Goal: Task Accomplishment & Management: Complete application form

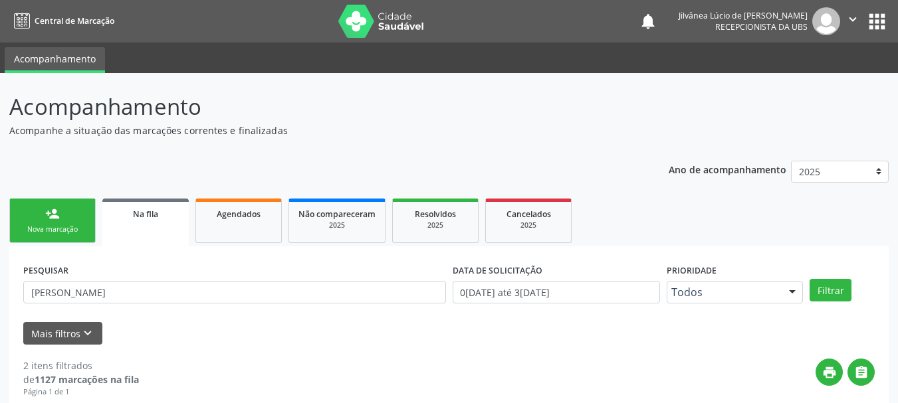
click at [66, 239] on link "person_add Nova marcação" at bounding box center [52, 221] width 86 height 45
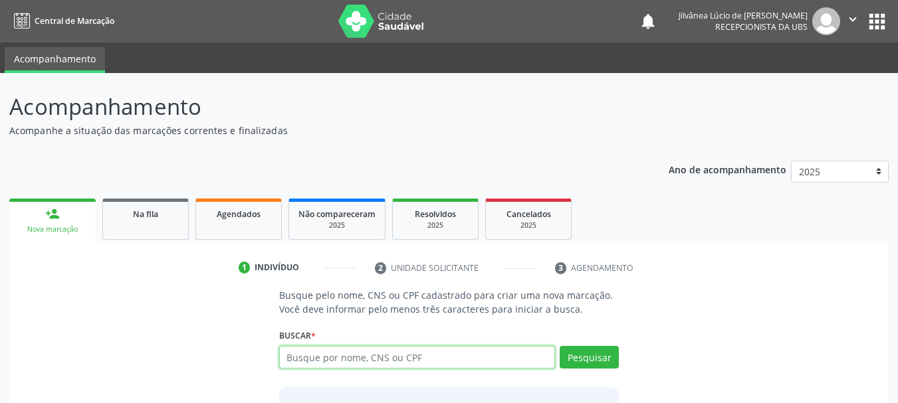
click at [382, 362] on input "text" at bounding box center [417, 357] width 277 height 23
type input "[PERSON_NAME]"
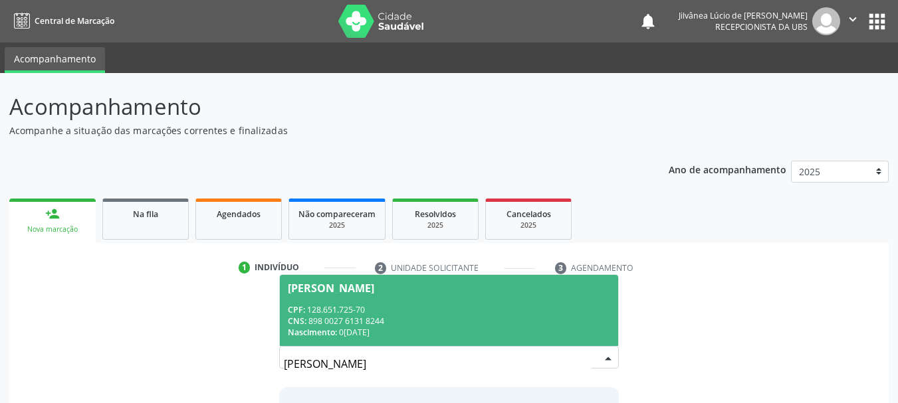
click at [409, 317] on div "CNS: 898 0027 6131 8244" at bounding box center [449, 321] width 323 height 11
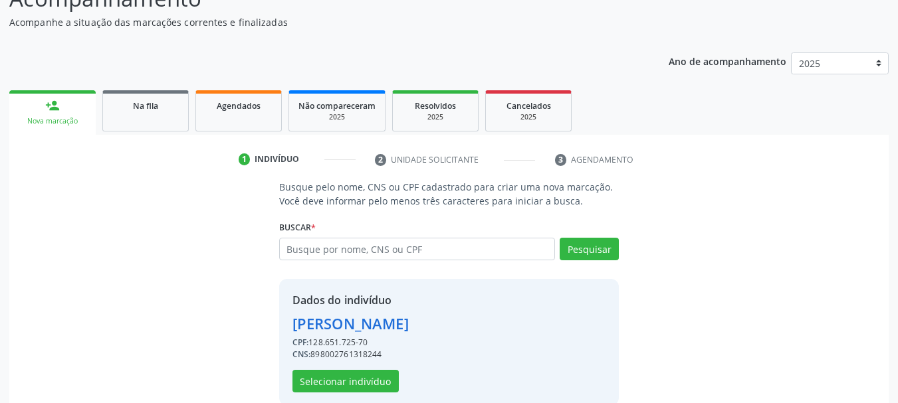
scroll to position [130, 0]
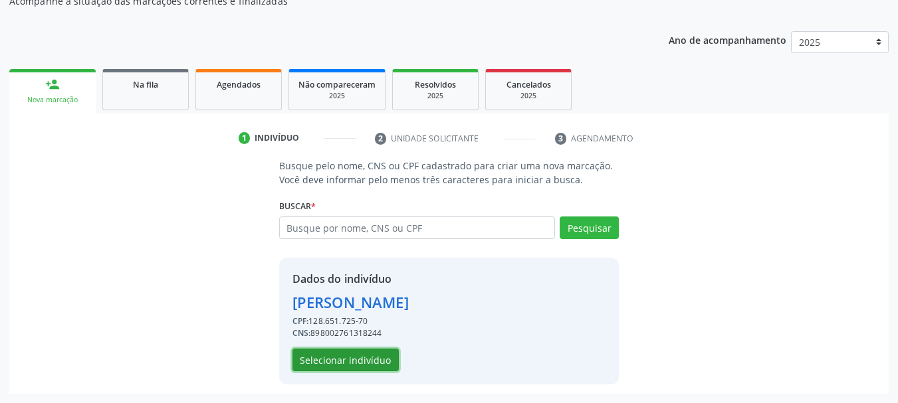
click at [348, 363] on button "Selecionar indivíduo" at bounding box center [345, 360] width 106 height 23
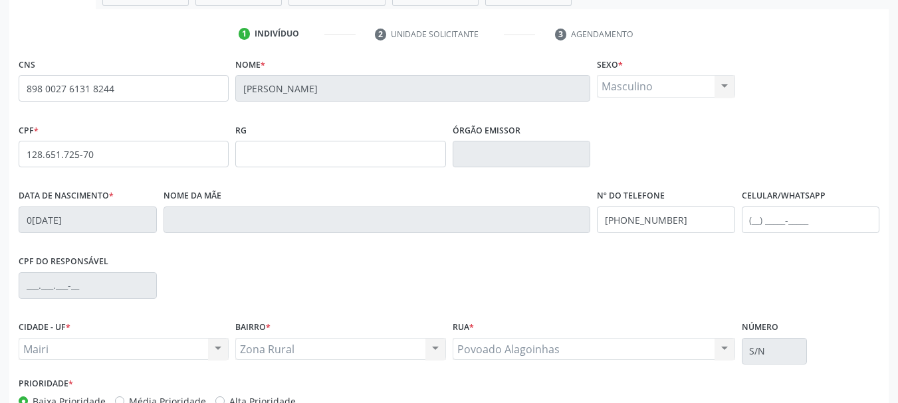
scroll to position [317, 0]
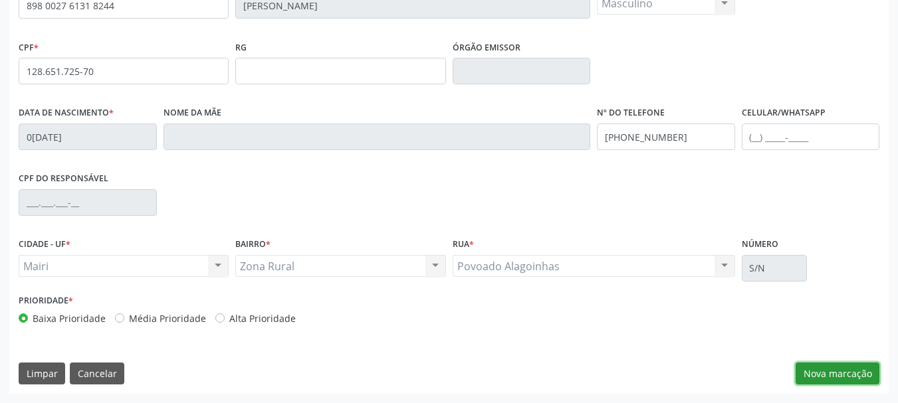
click at [834, 369] on button "Nova marcação" at bounding box center [838, 374] width 84 height 23
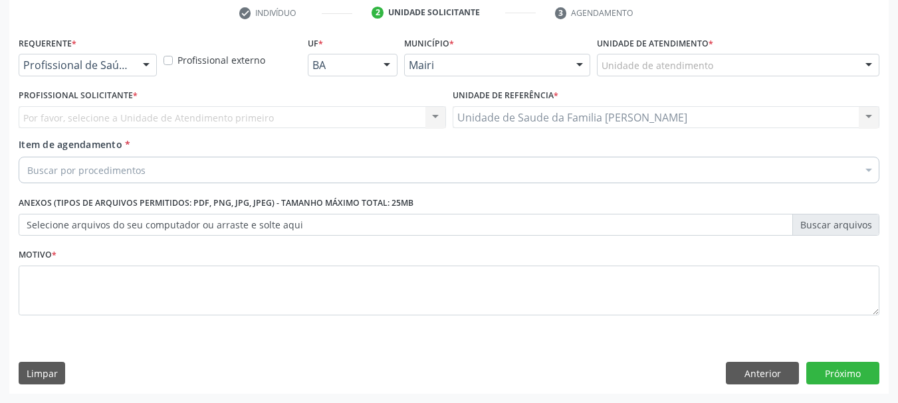
scroll to position [255, 0]
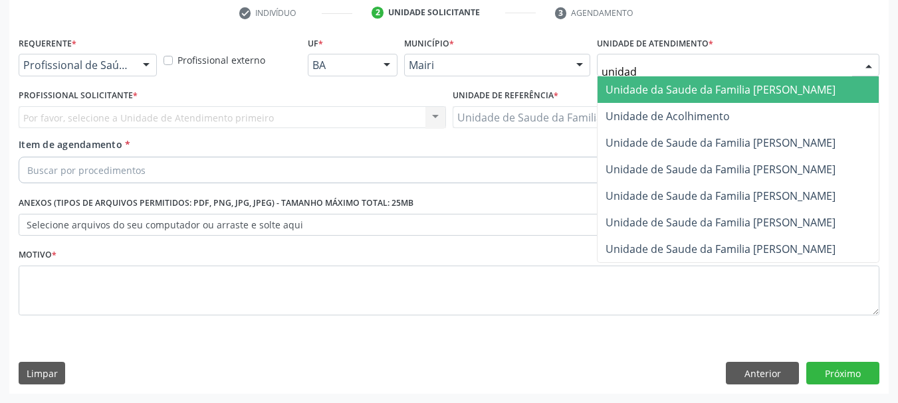
type input "unidade"
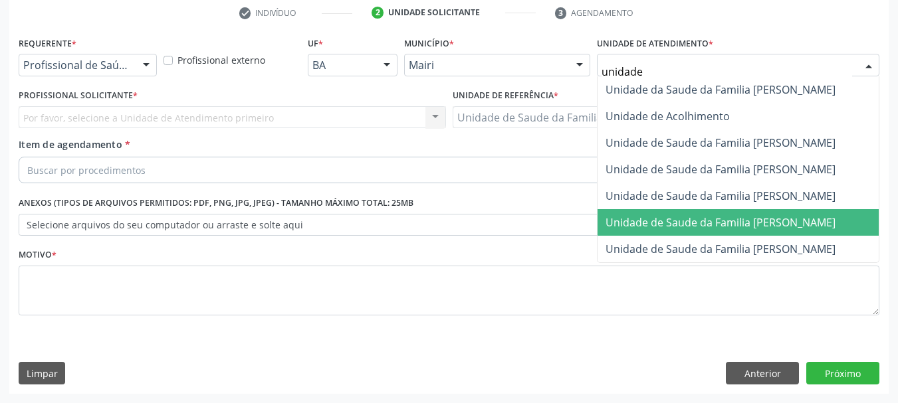
click at [705, 229] on span "Unidade de Saude da Familia [PERSON_NAME]" at bounding box center [721, 222] width 230 height 15
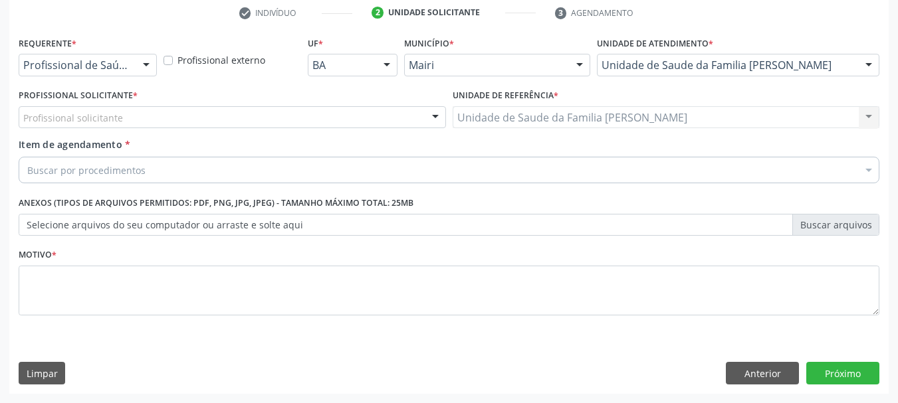
click at [187, 113] on div "Profissional solicitante" at bounding box center [232, 117] width 427 height 23
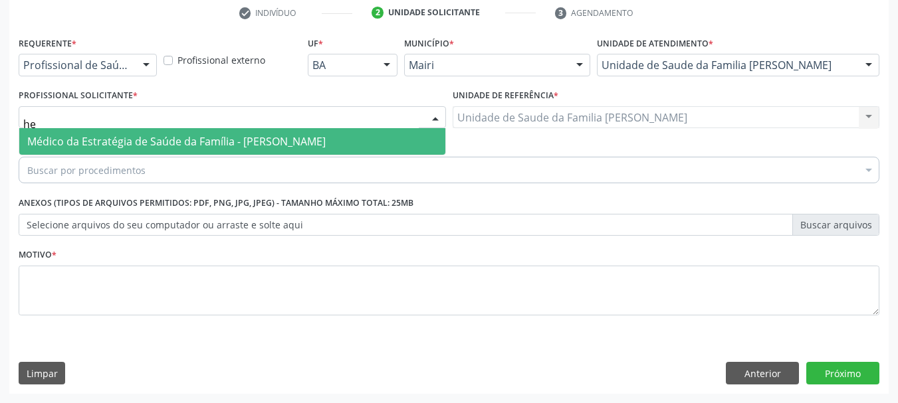
type input "h"
type input "victor"
click at [191, 137] on span "Médico da Estratégia de Saúde da Família - [PERSON_NAME]" at bounding box center [176, 141] width 298 height 15
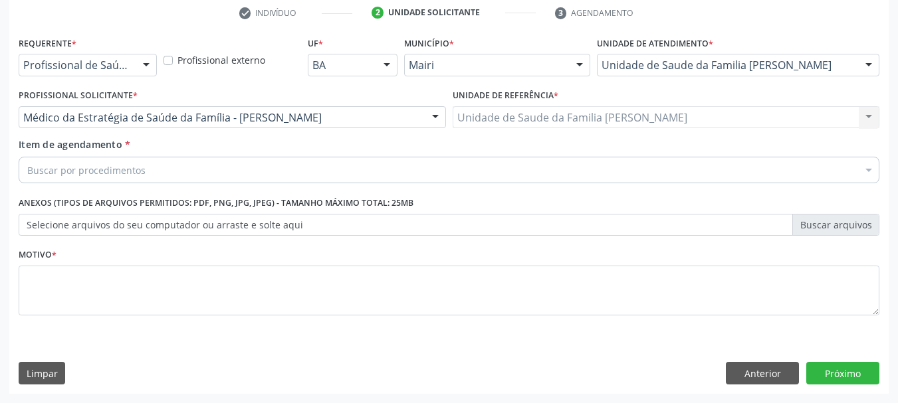
click at [193, 169] on div "Buscar por procedimentos" at bounding box center [449, 170] width 861 height 27
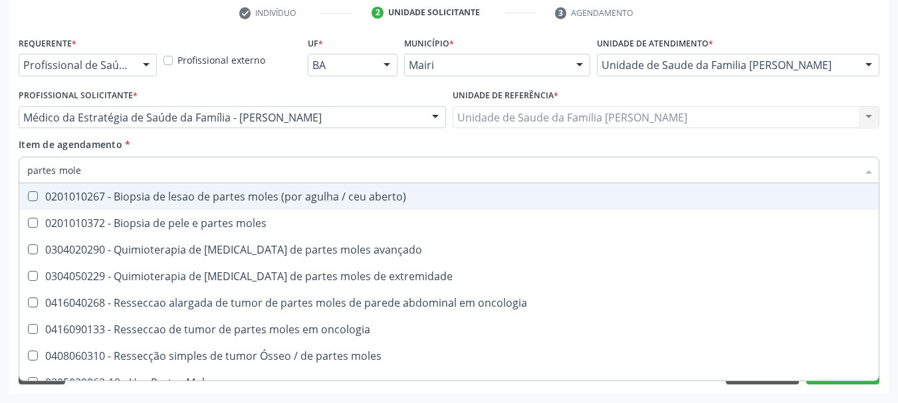
type input "partes moles"
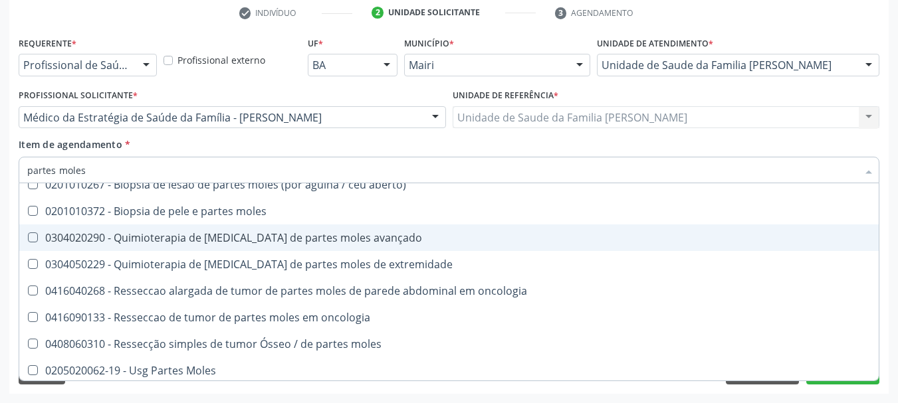
scroll to position [15, 0]
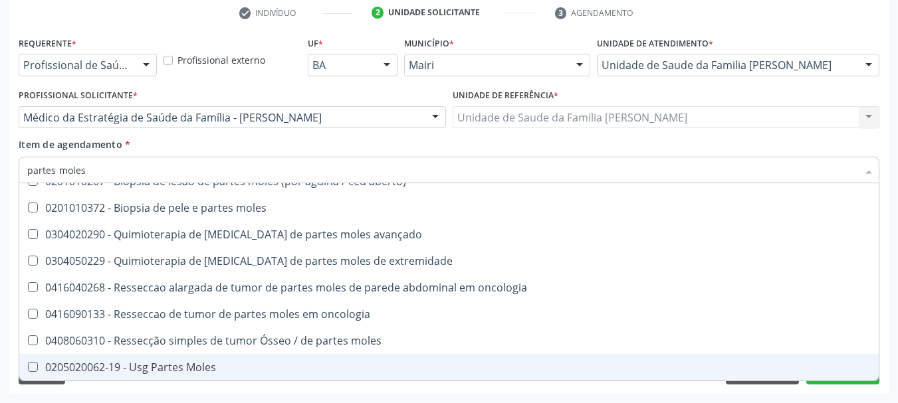
click at [167, 375] on span "0205020062-19 - Usg Partes Moles" at bounding box center [448, 367] width 859 height 27
checkbox Moles "true"
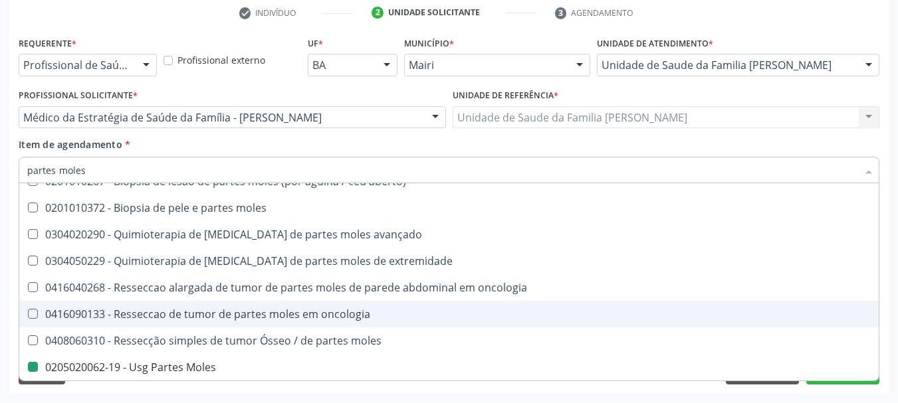
click at [3, 304] on div "Acompanhamento Acompanhe a situação das marcações correntes e finalizadas Relat…" at bounding box center [449, 111] width 898 height 586
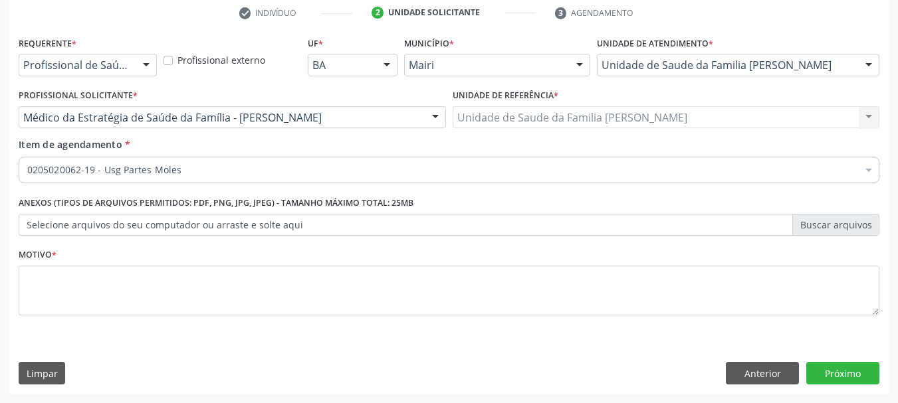
checkbox Moles "true"
checkbox valvar "false"
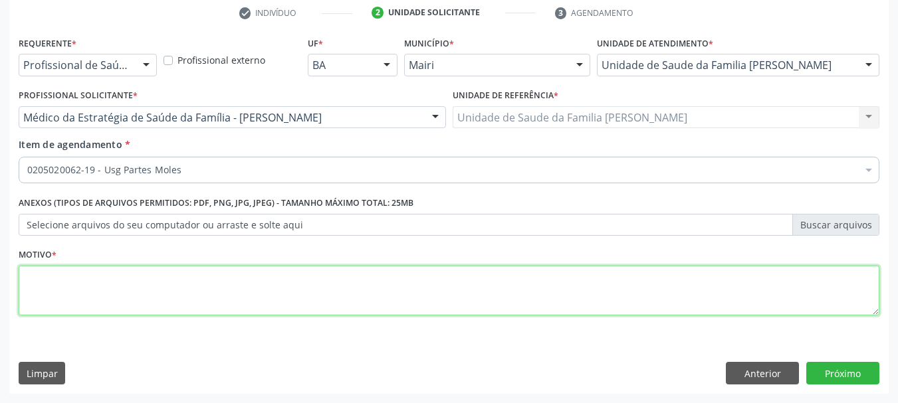
click at [82, 289] on textarea at bounding box center [449, 291] width 861 height 51
type textarea "Região cervical / obstrução nasal + [MEDICAL_DATA]"
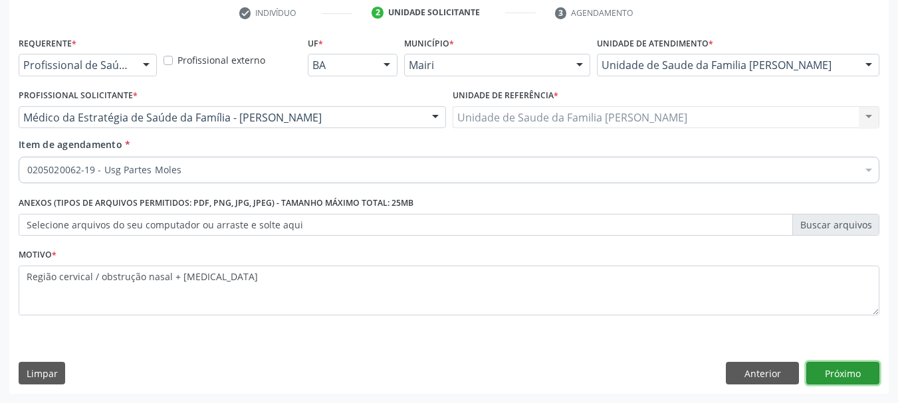
click at [860, 368] on button "Próximo" at bounding box center [842, 373] width 73 height 23
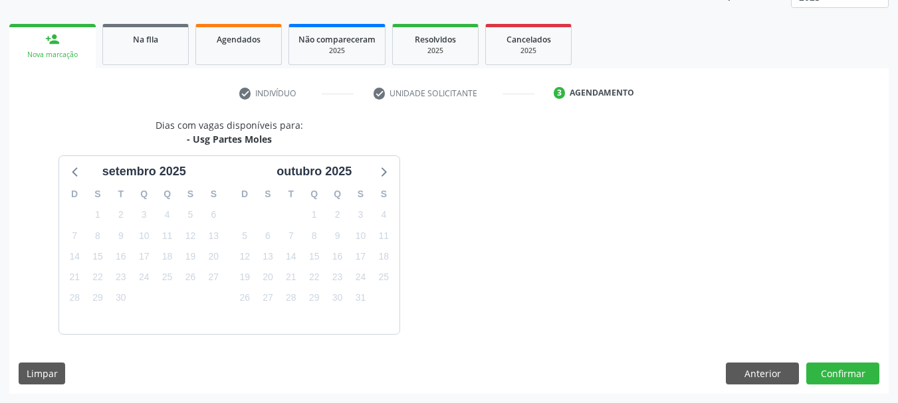
scroll to position [214, 0]
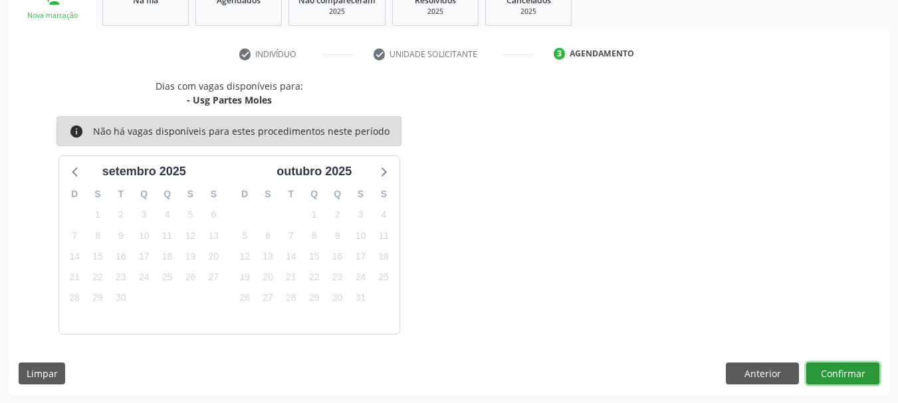
click at [837, 366] on button "Confirmar" at bounding box center [842, 374] width 73 height 23
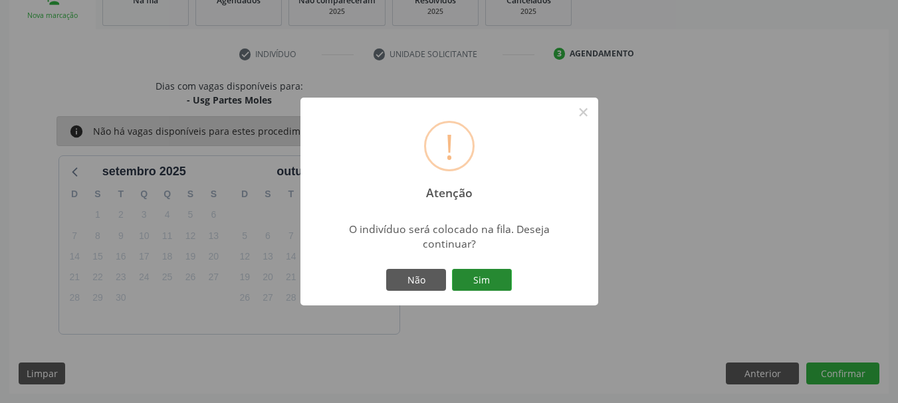
click at [477, 282] on button "Sim" at bounding box center [482, 280] width 60 height 23
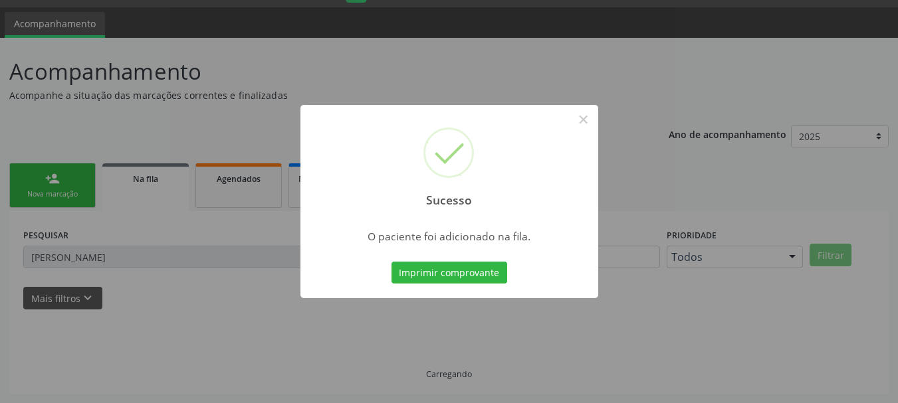
scroll to position [35, 0]
click at [477, 282] on button "Imprimir comprovante" at bounding box center [450, 273] width 116 height 23
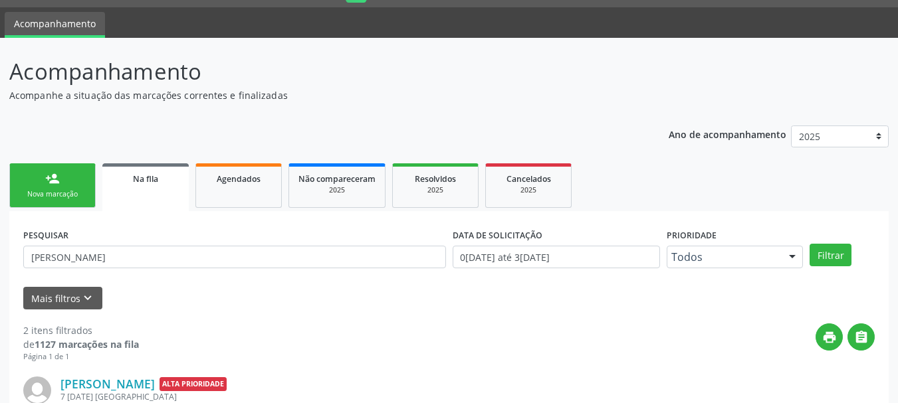
click at [44, 185] on link "person_add Nova marcação" at bounding box center [52, 186] width 86 height 45
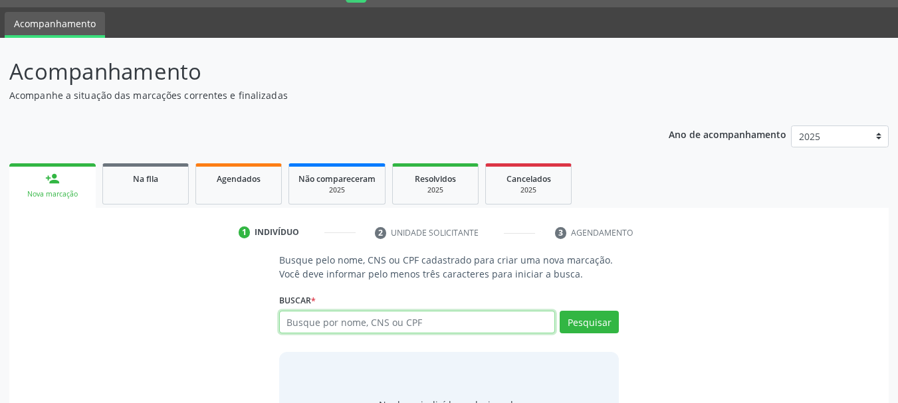
click at [335, 321] on input "text" at bounding box center [417, 322] width 277 height 23
type input "[PERSON_NAME]"
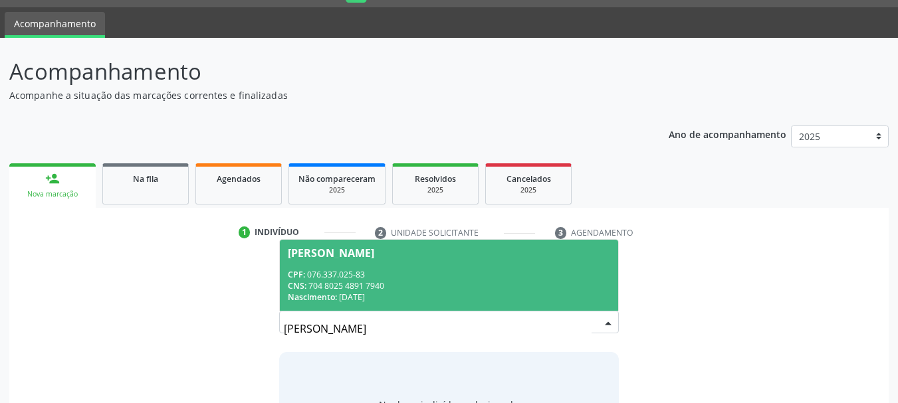
click at [344, 292] on div "Nascimento: 2[DATE]" at bounding box center [449, 297] width 323 height 11
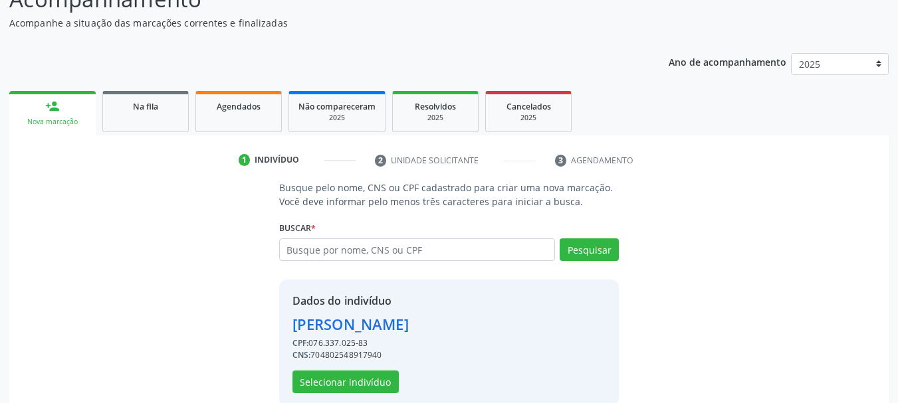
scroll to position [130, 0]
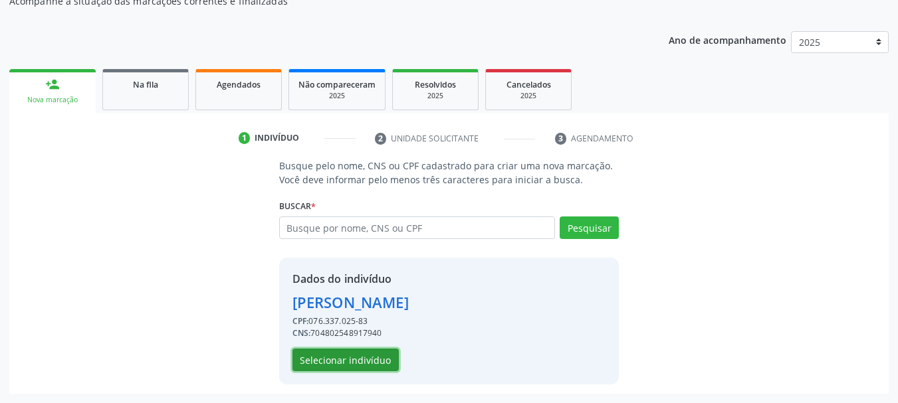
click at [354, 358] on button "Selecionar indivíduo" at bounding box center [345, 360] width 106 height 23
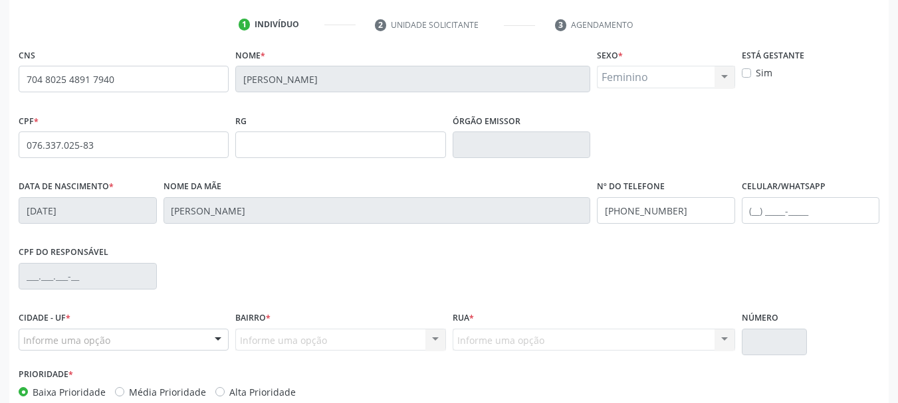
scroll to position [317, 0]
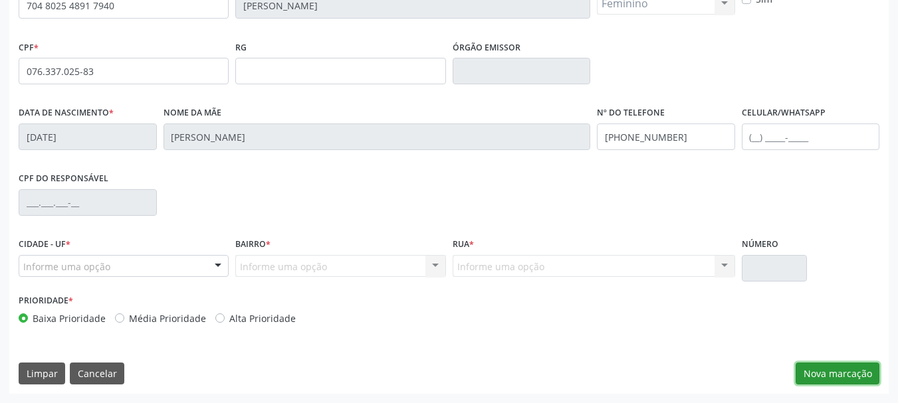
click at [853, 378] on button "Nova marcação" at bounding box center [838, 374] width 84 height 23
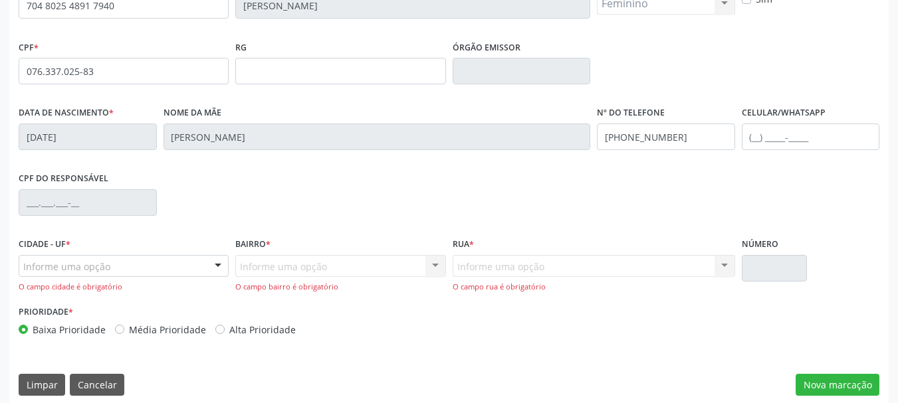
click at [126, 263] on div "Informe uma opção" at bounding box center [124, 266] width 210 height 23
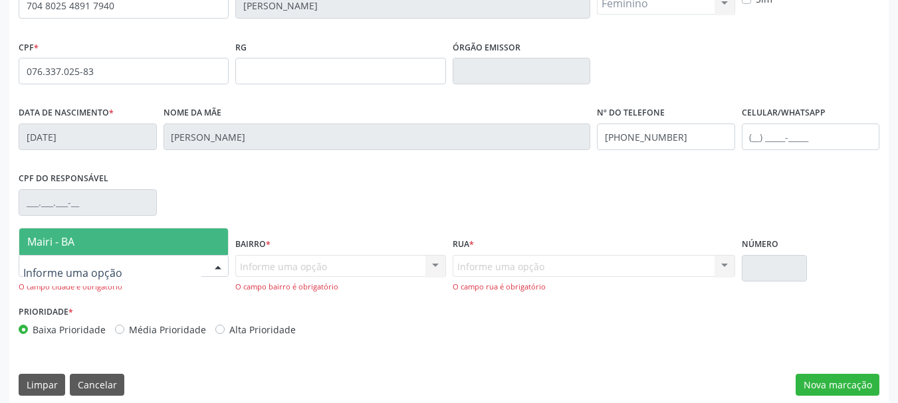
click at [122, 251] on span "Mairi - BA" at bounding box center [123, 242] width 209 height 27
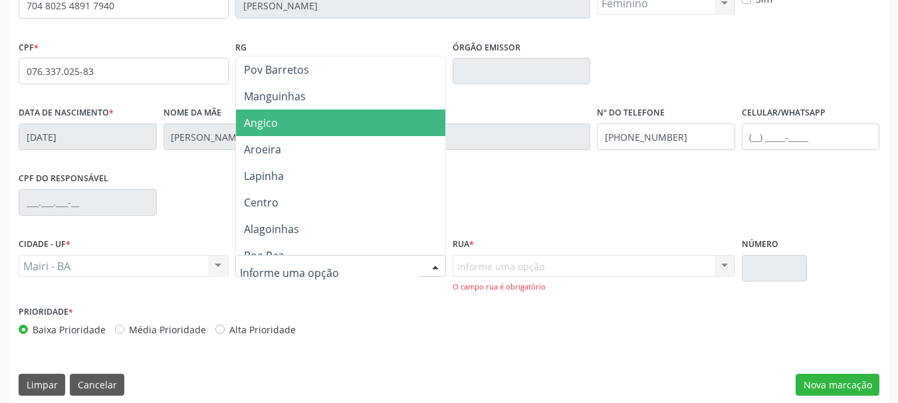
click at [285, 125] on span "Angico" at bounding box center [340, 123] width 209 height 27
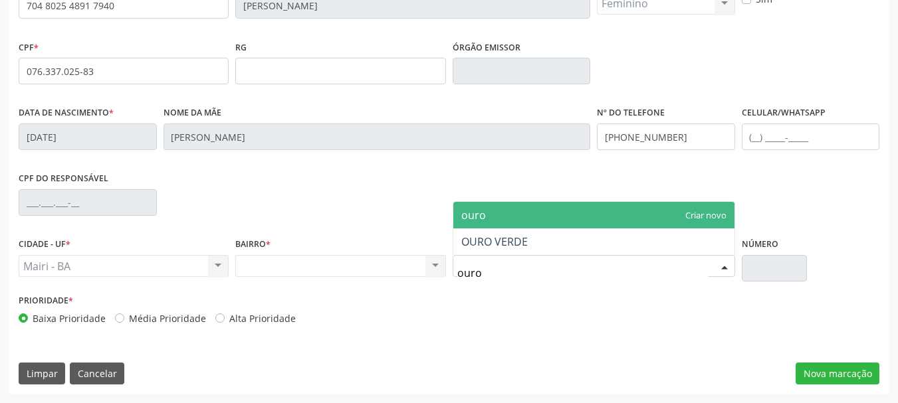
type input "ouro"
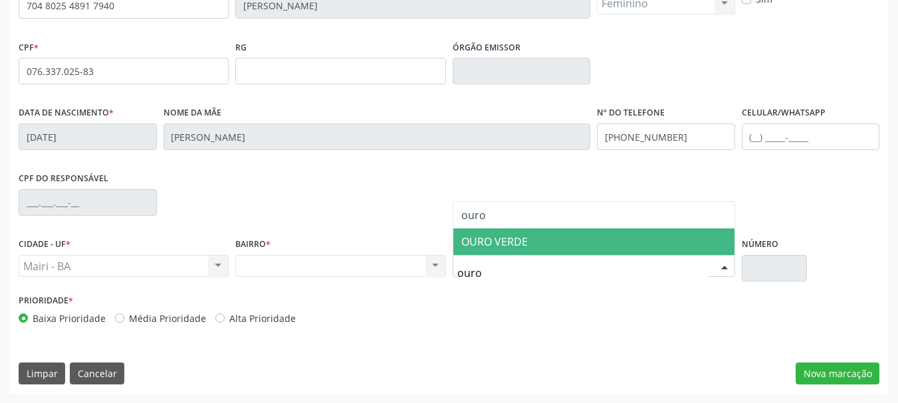
click at [490, 245] on span "OURO VERDE" at bounding box center [494, 242] width 66 height 15
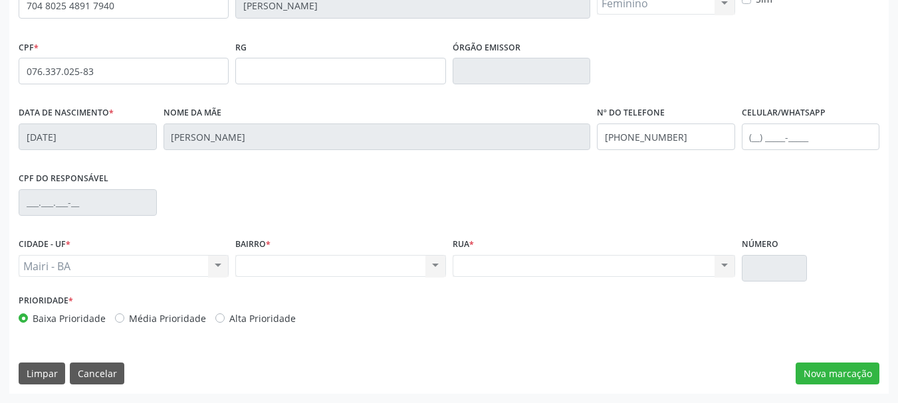
click at [562, 350] on div "CNS 704 8025 4891 7940 Nome * [PERSON_NAME] Sexo * Feminino Masculino Feminino …" at bounding box center [448, 182] width 879 height 423
click at [808, 382] on button "Nova marcação" at bounding box center [838, 374] width 84 height 23
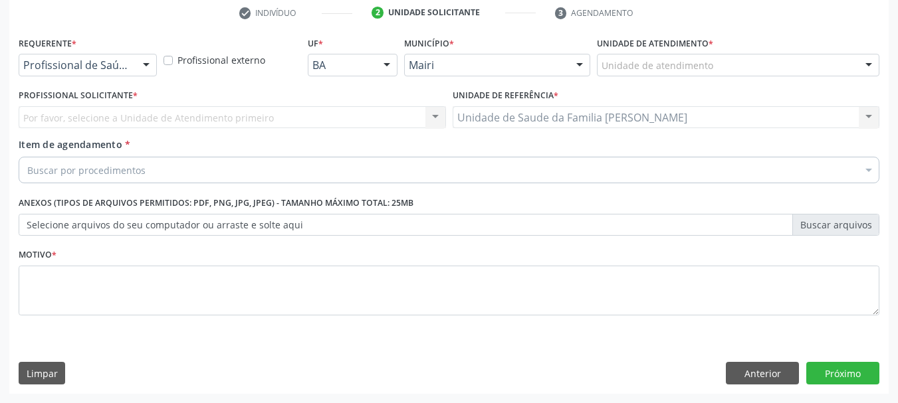
scroll to position [255, 0]
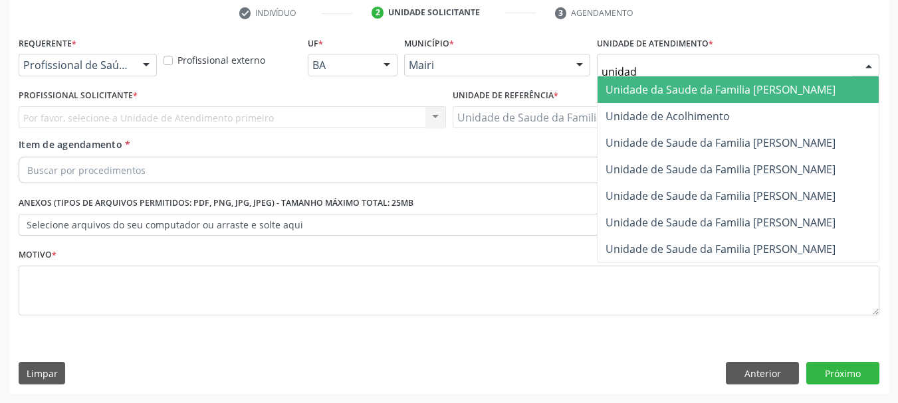
type input "unidade"
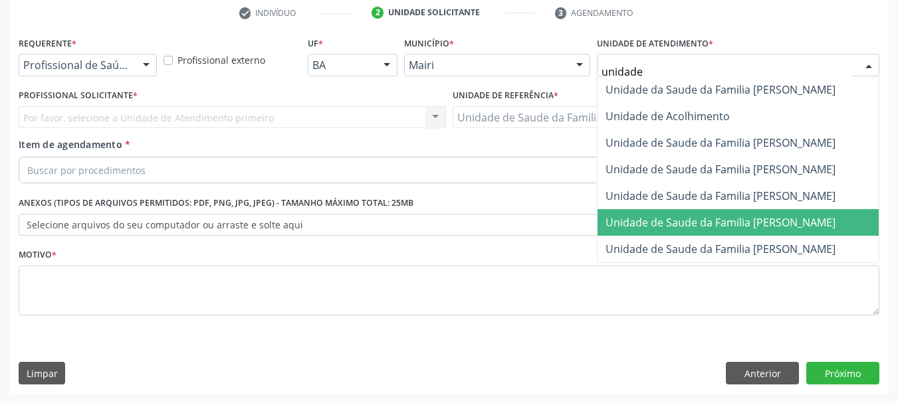
click at [814, 222] on span "Unidade de Saude da Familia [PERSON_NAME]" at bounding box center [721, 222] width 230 height 15
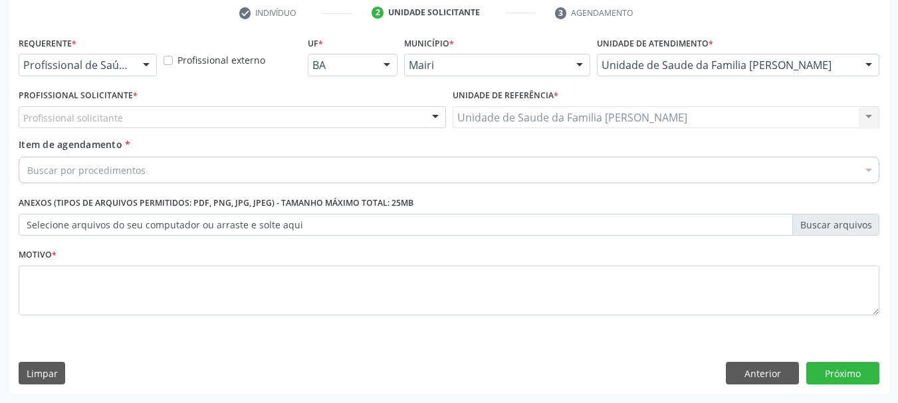
click at [211, 112] on div "Profissional solicitante" at bounding box center [232, 117] width 427 height 23
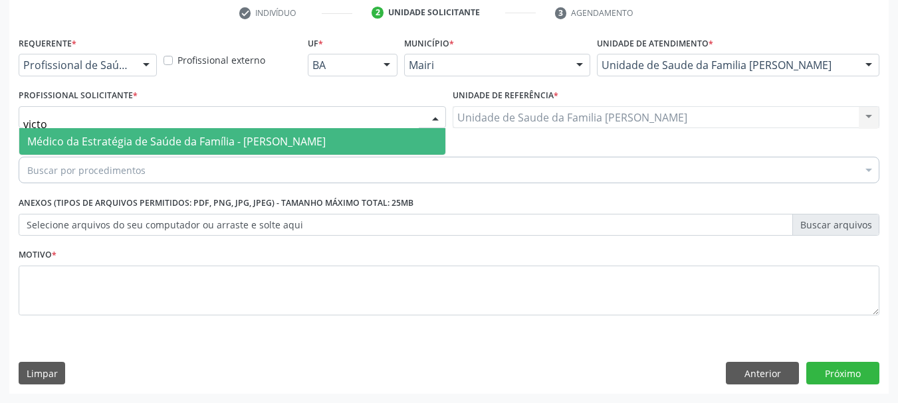
type input "victor"
click at [223, 145] on span "Médico da Estratégia de Saúde da Família - [PERSON_NAME]" at bounding box center [176, 141] width 298 height 15
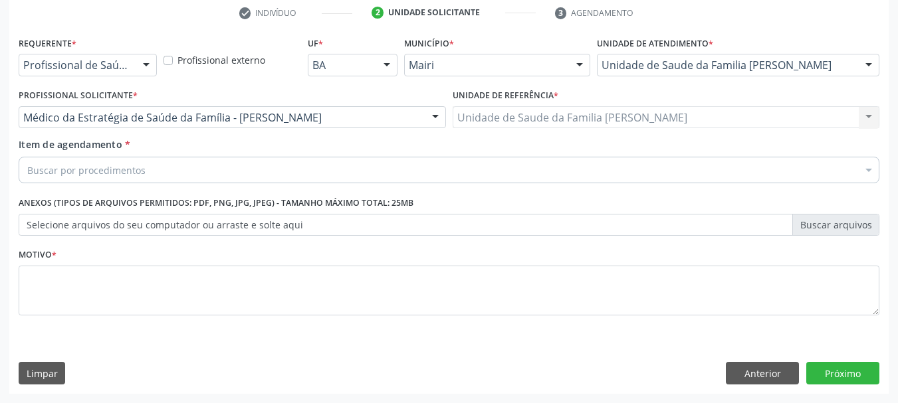
click at [217, 173] on div "Buscar por procedimentos" at bounding box center [449, 170] width 861 height 27
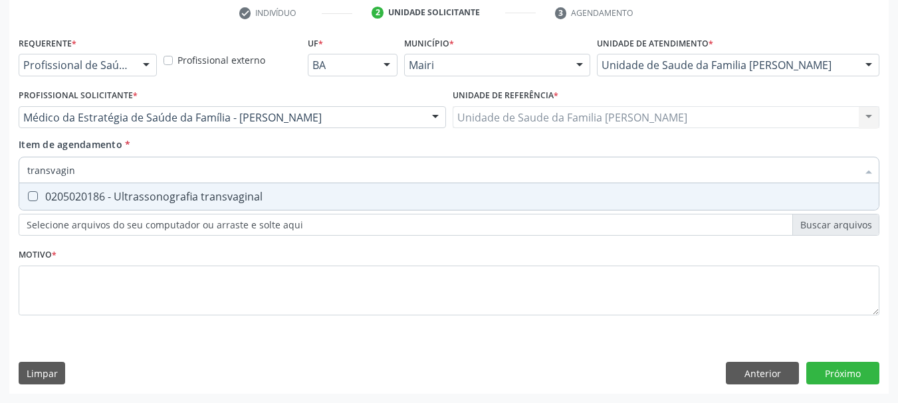
type input "transvagina"
click at [226, 199] on div "0205020186 - Ultrassonografia transvaginal" at bounding box center [448, 196] width 843 height 11
checkbox transvaginal "true"
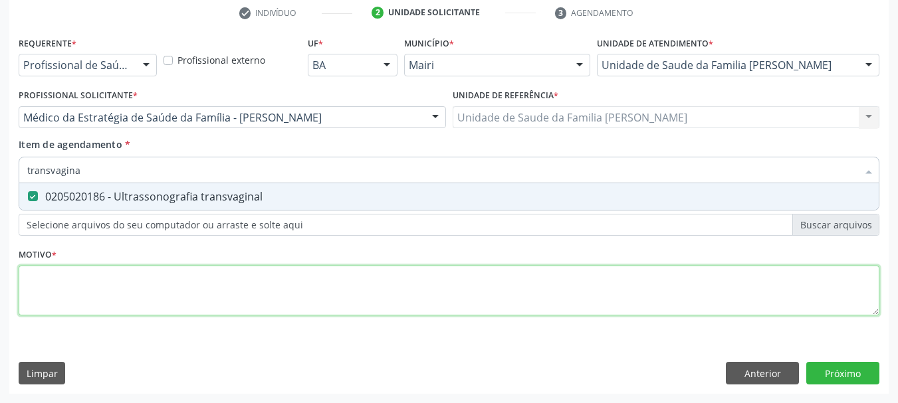
click at [235, 276] on div "Requerente * Profissional de Saúde Profissional de Saúde Paciente Nenhum result…" at bounding box center [449, 183] width 861 height 301
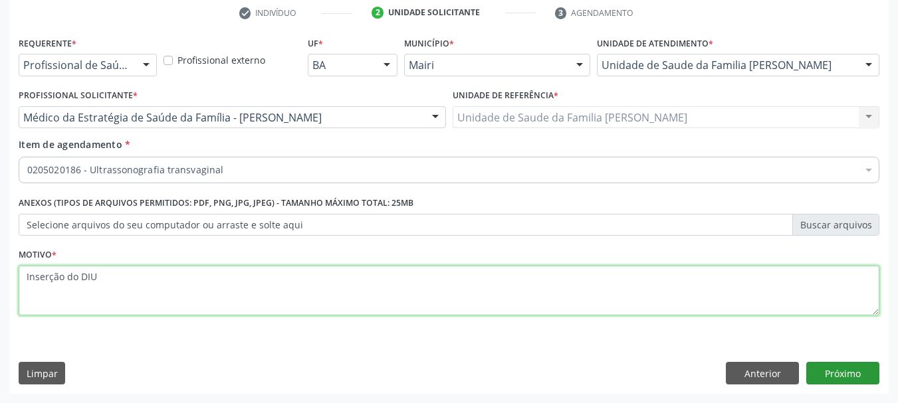
type textarea "Inserção do DIU"
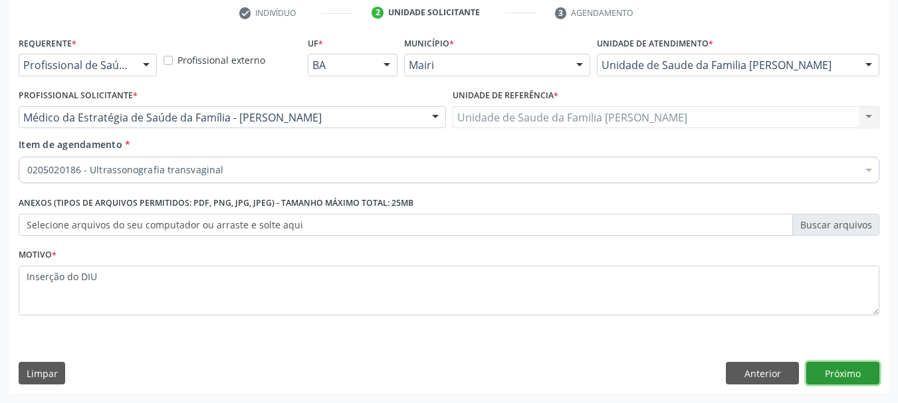
click at [846, 378] on button "Próximo" at bounding box center [842, 373] width 73 height 23
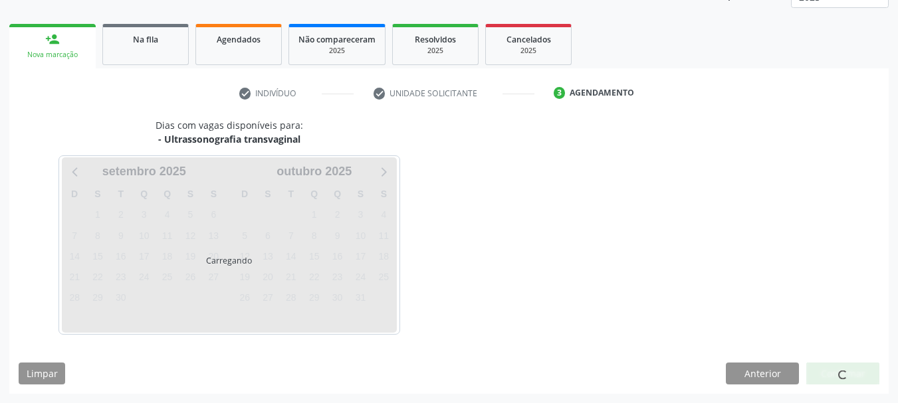
scroll to position [214, 0]
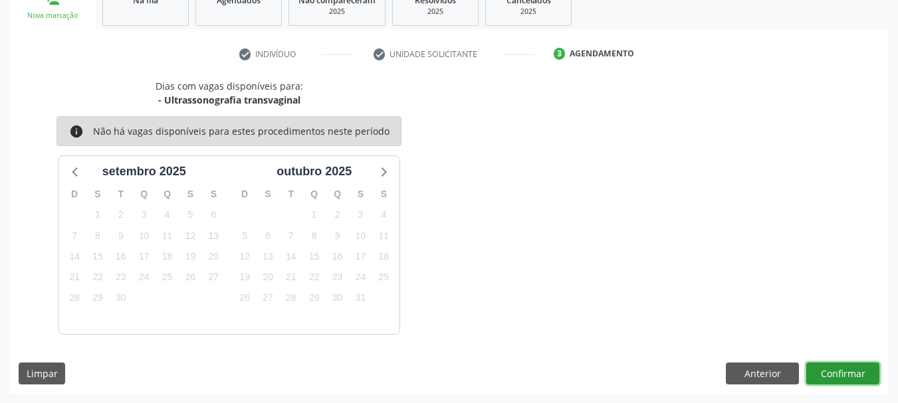
click at [866, 369] on button "Confirmar" at bounding box center [842, 374] width 73 height 23
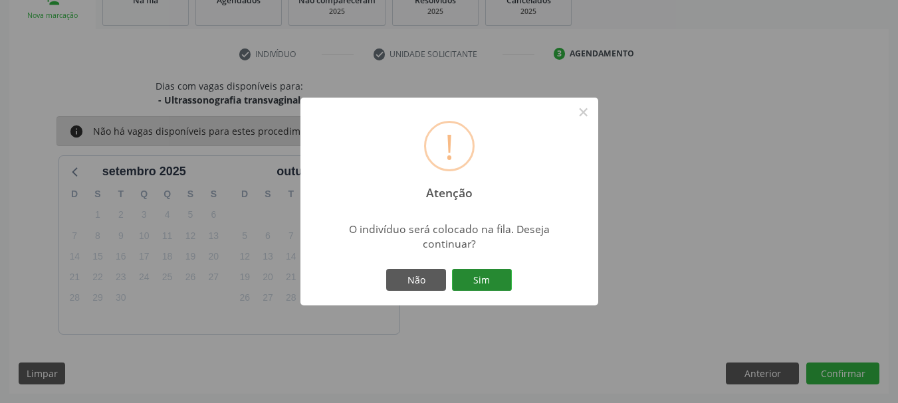
click at [492, 269] on button "Sim" at bounding box center [482, 280] width 60 height 23
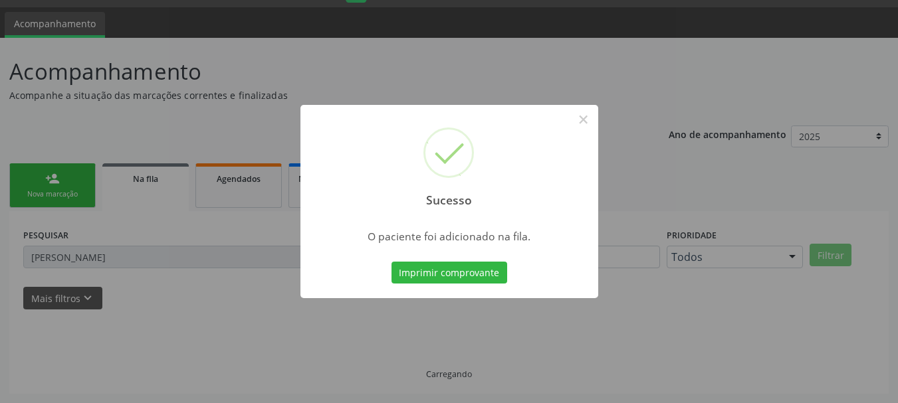
scroll to position [35, 0]
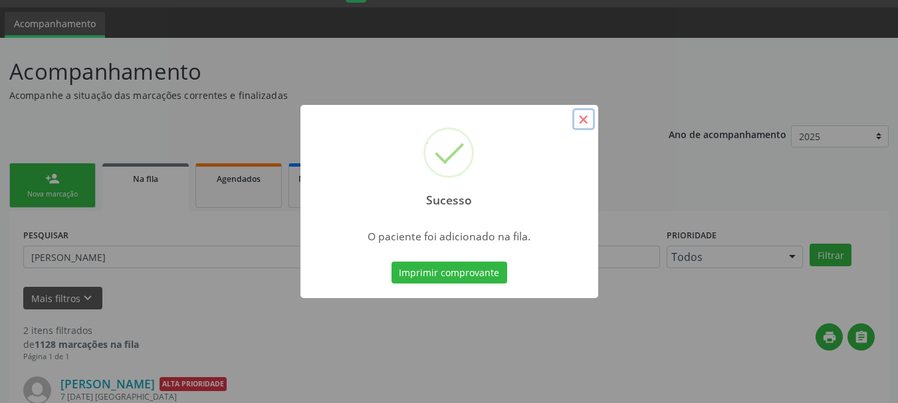
click at [584, 110] on button "×" at bounding box center [583, 119] width 23 height 23
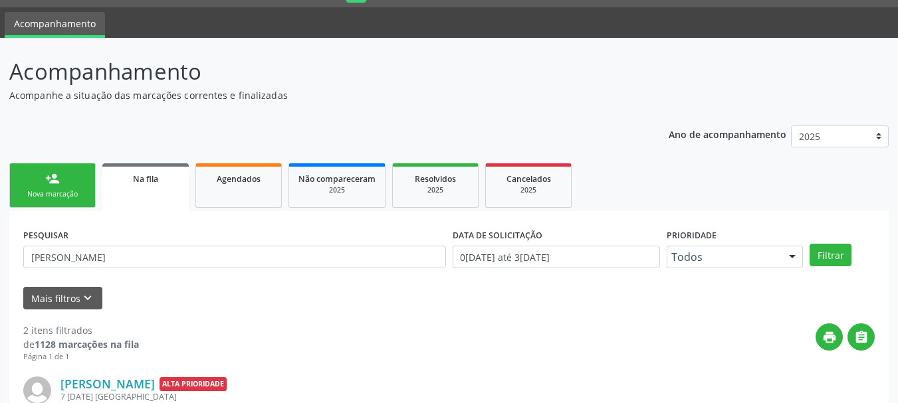
click at [507, 96] on p "Acompanhe a situação das marcações correntes e finalizadas" at bounding box center [317, 95] width 616 height 14
